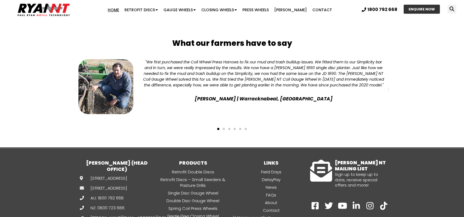
scroll to position [1418, 0]
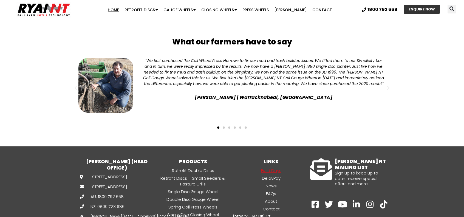
click at [275, 167] on link "Field Days" at bounding box center [271, 170] width 78 height 6
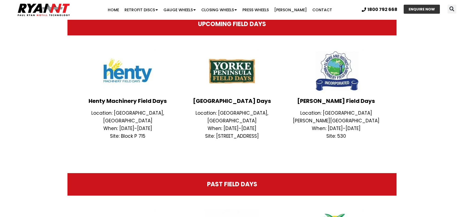
scroll to position [162, 0]
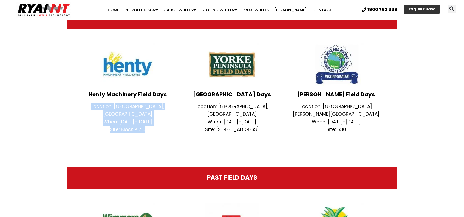
drag, startPoint x: 152, startPoint y: 121, endPoint x: 85, endPoint y: 105, distance: 69.5
click at [85, 105] on div "Location: Henty, New South Wales When: 23rd-25th September 2025 Site: Block P 7…" at bounding box center [127, 118] width 99 height 31
copy div "Location: Henty, New South Wales When: 23rd-25th September 2025 Site: Block P 7…"
